Goal: Find specific page/section

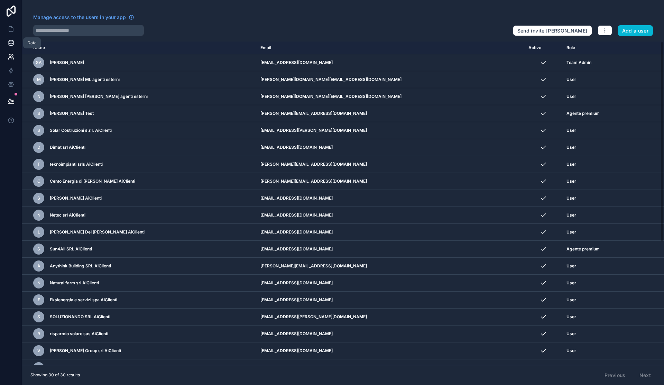
click at [6, 40] on link at bounding box center [11, 43] width 22 height 14
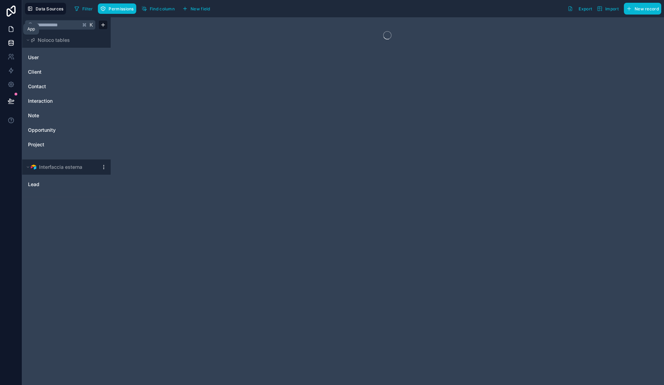
click at [15, 28] on link at bounding box center [11, 29] width 22 height 14
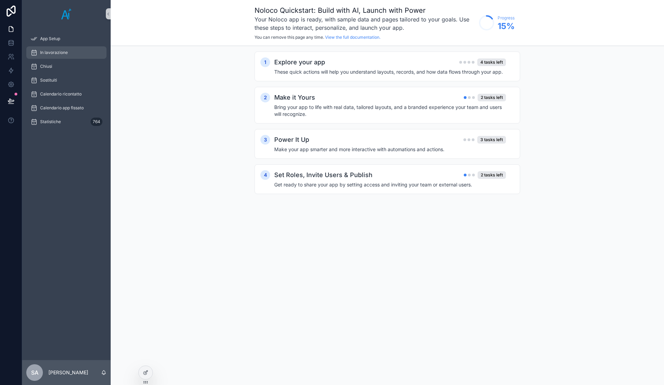
click at [62, 54] on span "In lavorazione" at bounding box center [54, 53] width 28 height 6
